Goal: Task Accomplishment & Management: Manage account settings

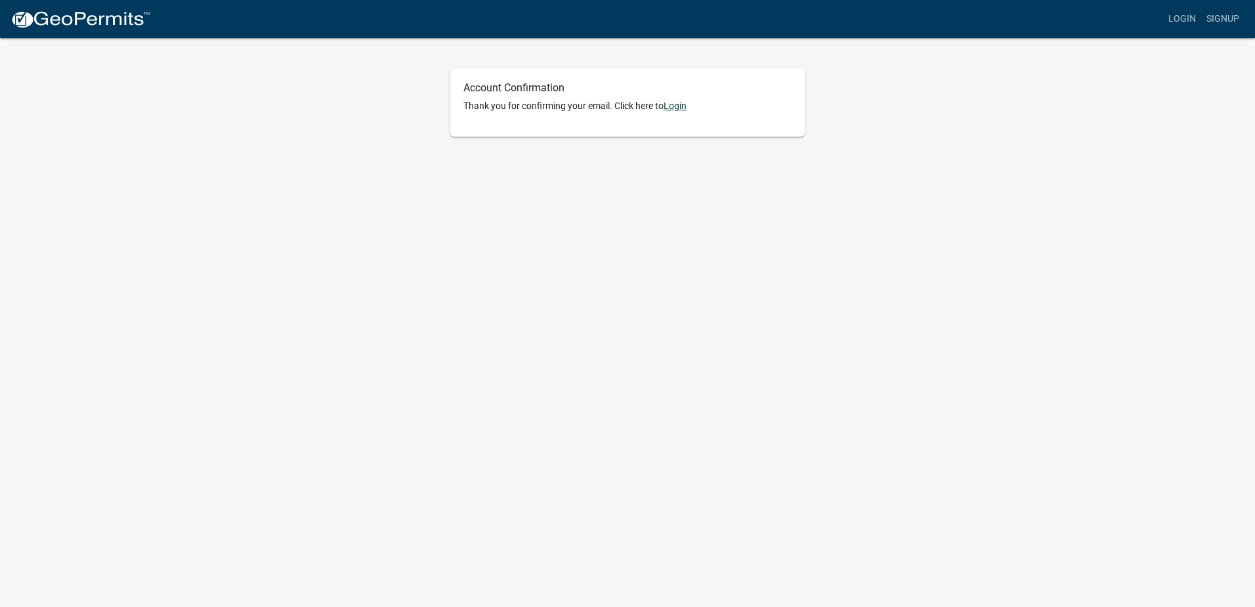
click at [683, 105] on link "Login" at bounding box center [675, 105] width 23 height 11
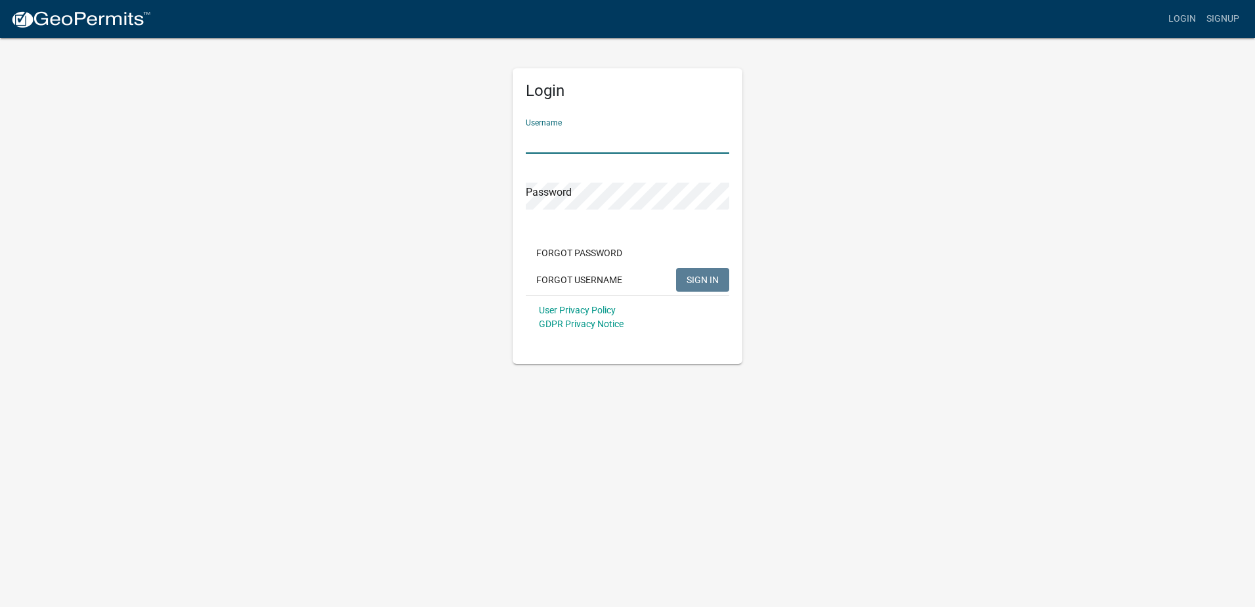
click at [586, 140] on input "Username" at bounding box center [628, 140] width 204 height 27
click at [676, 268] on button "SIGN IN" at bounding box center [702, 280] width 53 height 24
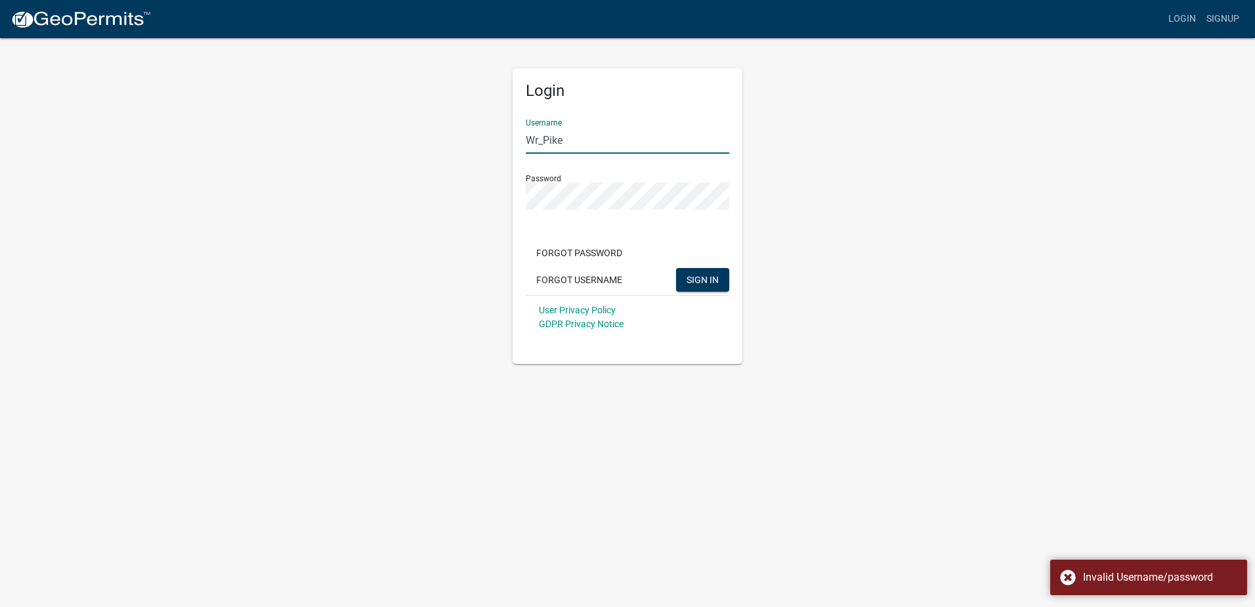
click at [588, 150] on input "Wr_Pike" at bounding box center [628, 140] width 204 height 27
type input "Wr_Pike1"
click at [701, 277] on span "SIGN IN" at bounding box center [703, 279] width 32 height 11
